Goal: Navigation & Orientation: Find specific page/section

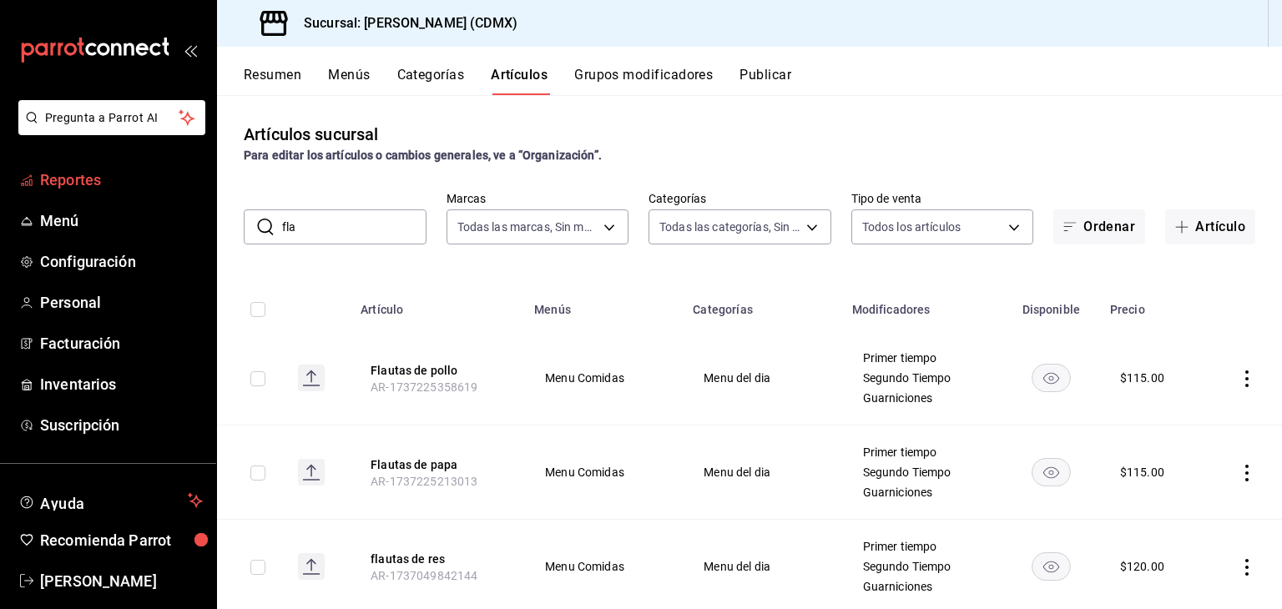
click at [93, 173] on span "Reportes" at bounding box center [121, 180] width 163 height 23
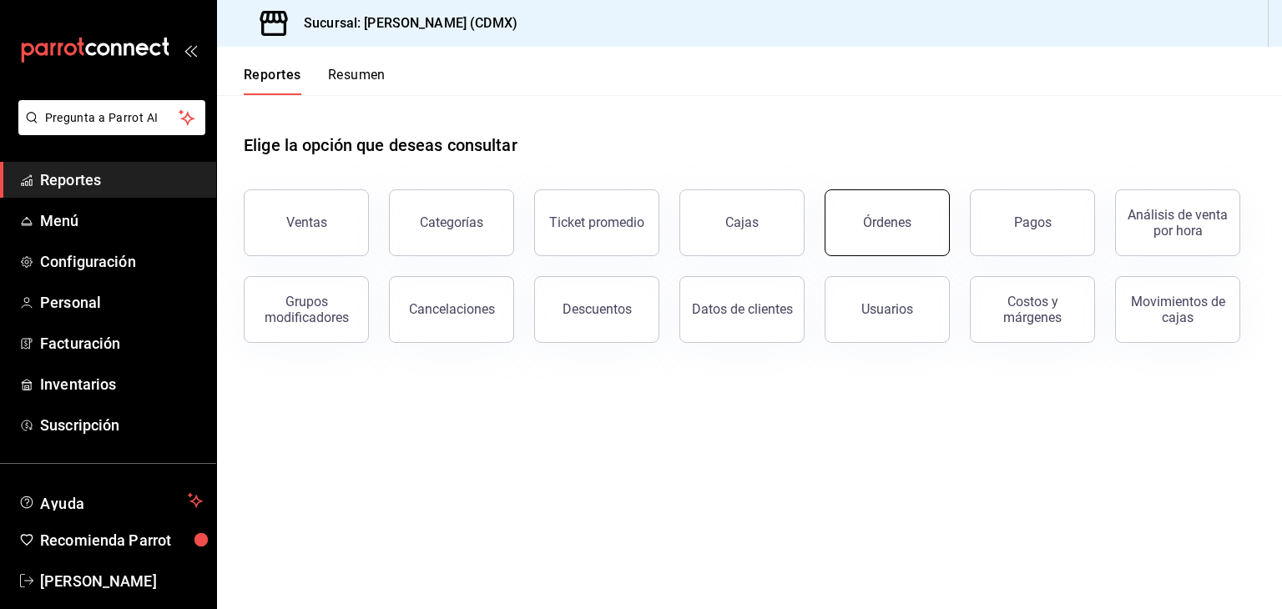
click at [908, 214] on div "Órdenes" at bounding box center [887, 222] width 48 height 16
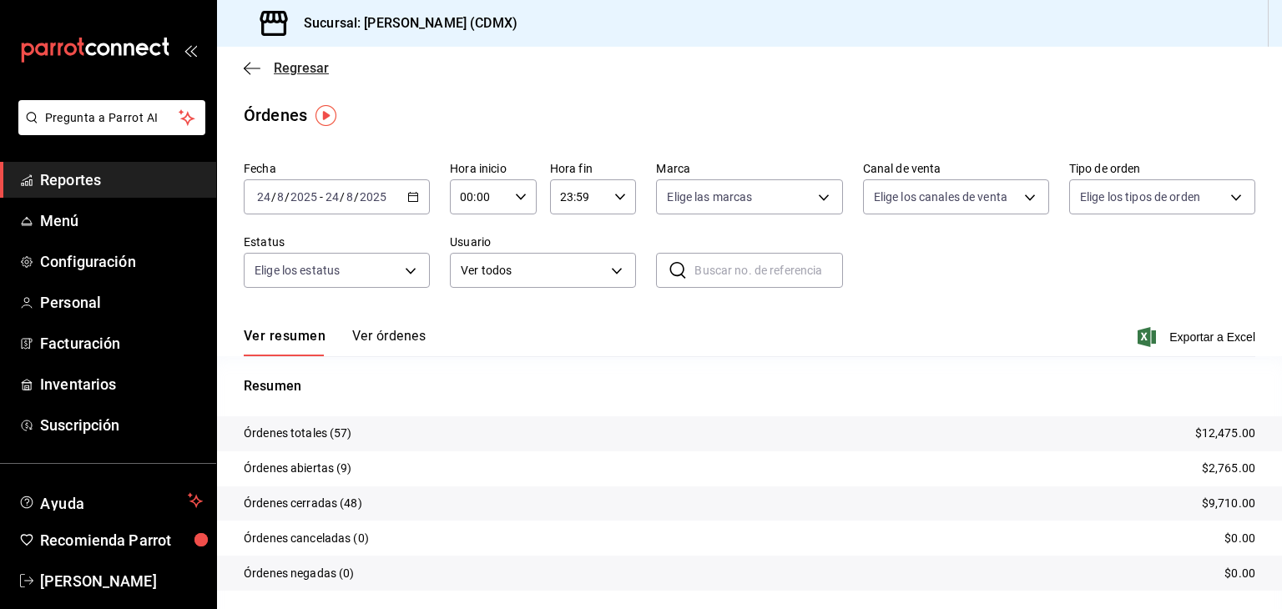
click at [261, 74] on span "Regresar" at bounding box center [286, 68] width 85 height 16
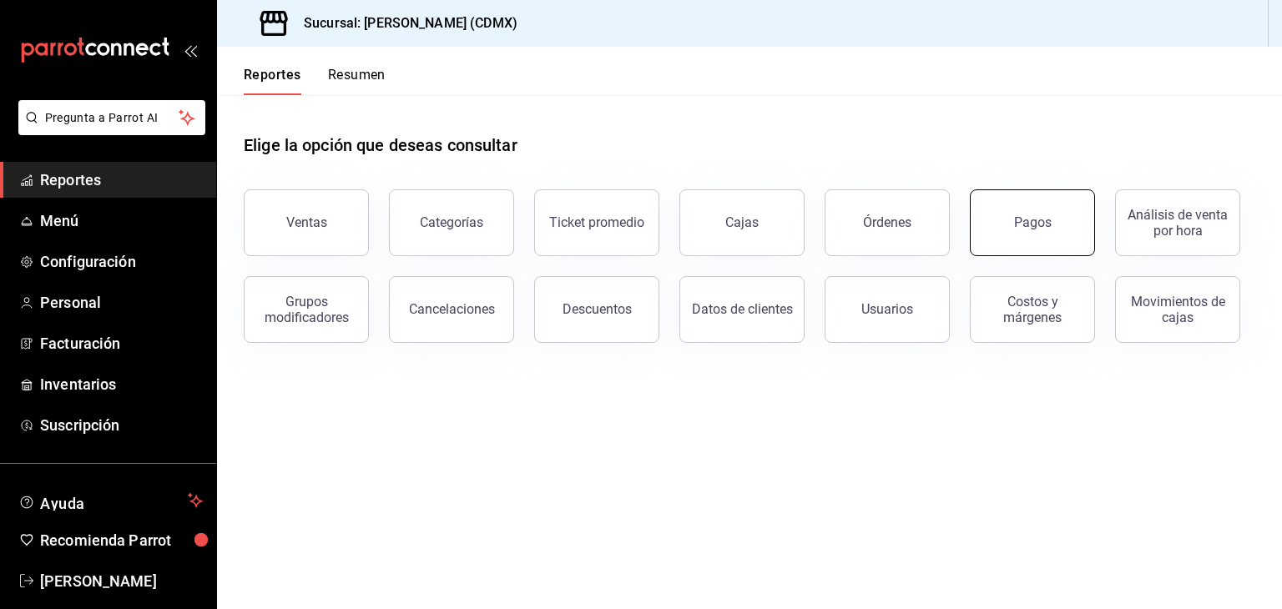
click at [988, 233] on button "Pagos" at bounding box center [1032, 222] width 125 height 67
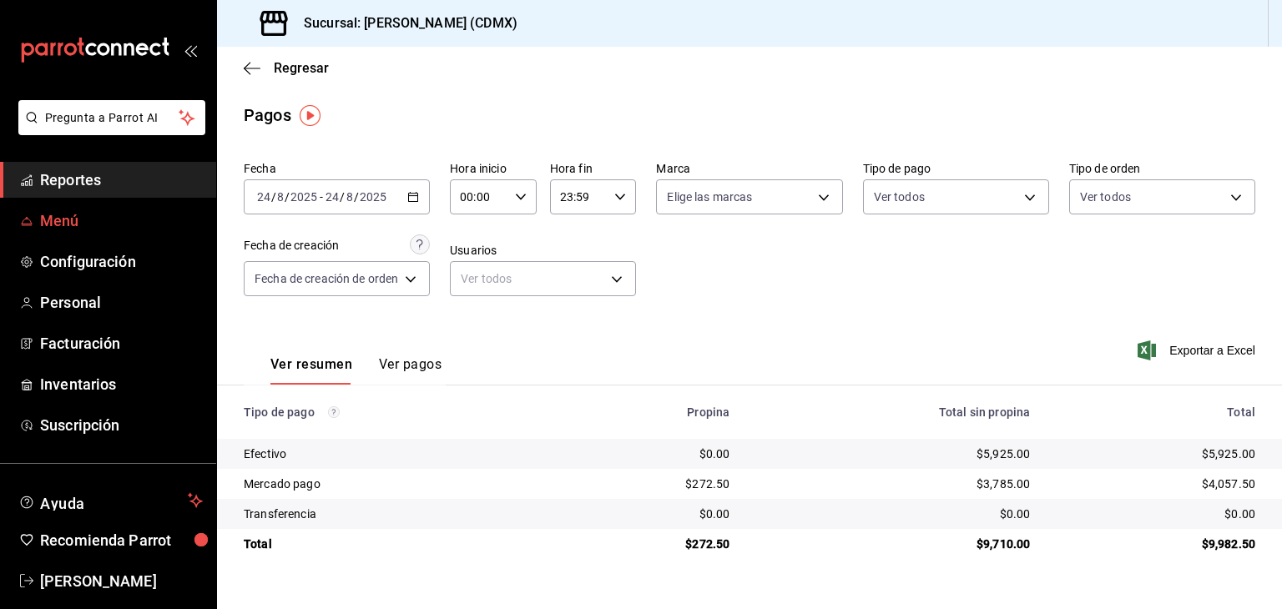
click at [62, 224] on span "Menú" at bounding box center [121, 220] width 163 height 23
